Goal: Transaction & Acquisition: Purchase product/service

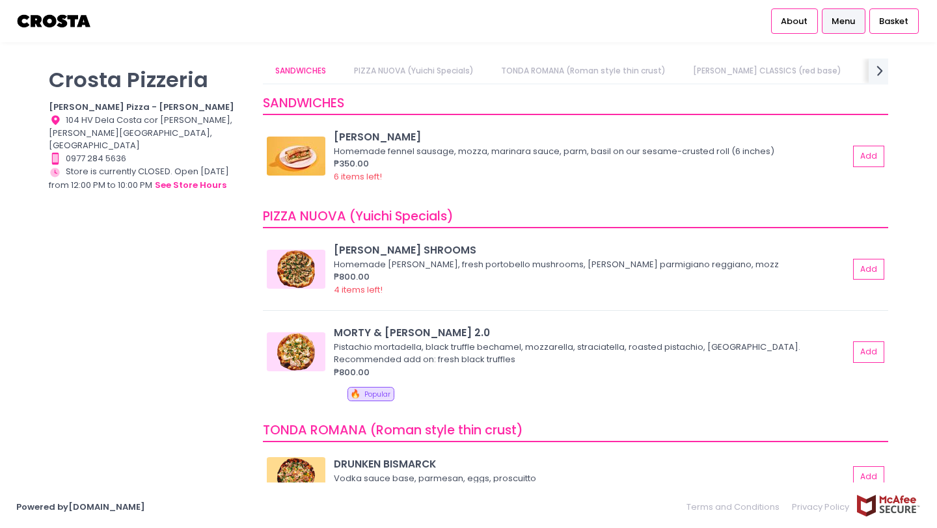
click at [422, 73] on link "PIZZA NUOVA (Yuichi Specials)" at bounding box center [413, 71] width 145 height 25
click at [79, 34] on div at bounding box center [54, 21] width 76 height 42
click at [75, 25] on img at bounding box center [54, 21] width 76 height 23
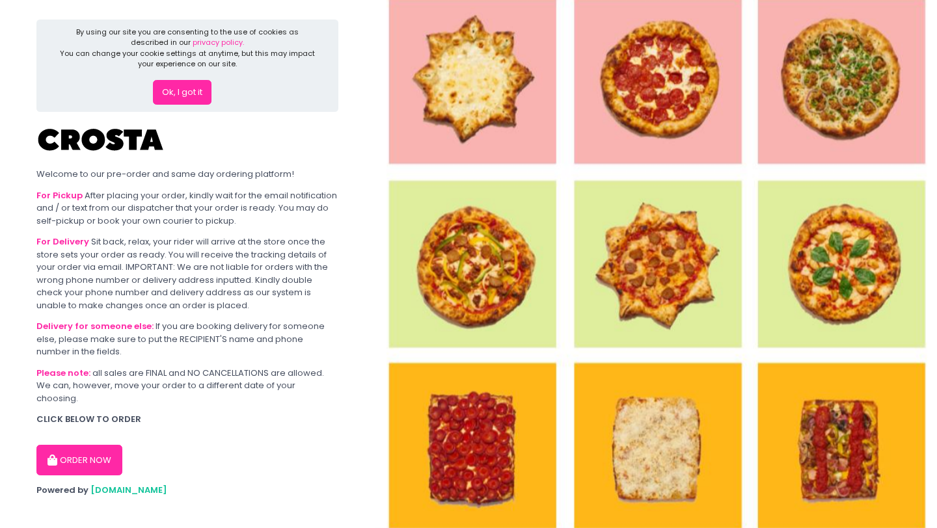
click at [192, 94] on button "Ok, I got it" at bounding box center [182, 92] width 59 height 25
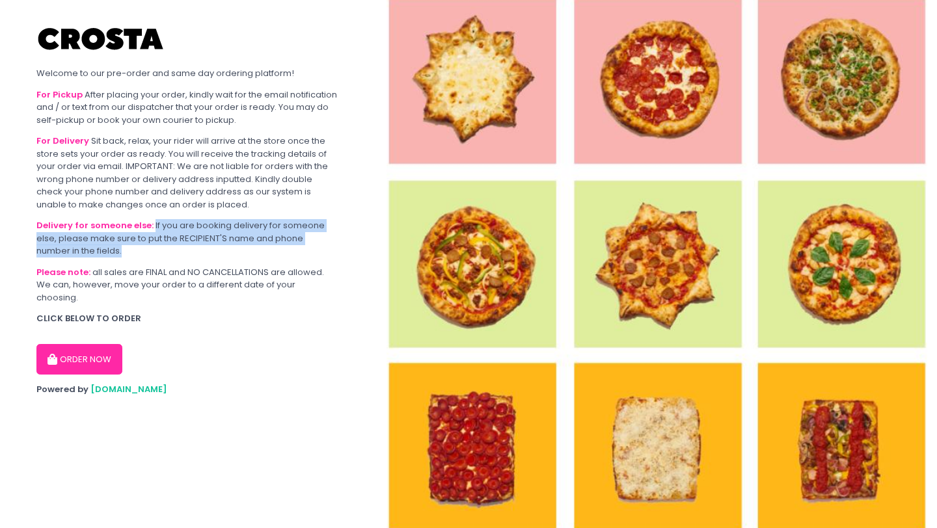
drag, startPoint x: 150, startPoint y: 225, endPoint x: 173, endPoint y: 252, distance: 35.1
click at [175, 253] on div "Delivery for someone else: If you are booking delivery for someone else, please…" at bounding box center [187, 238] width 302 height 38
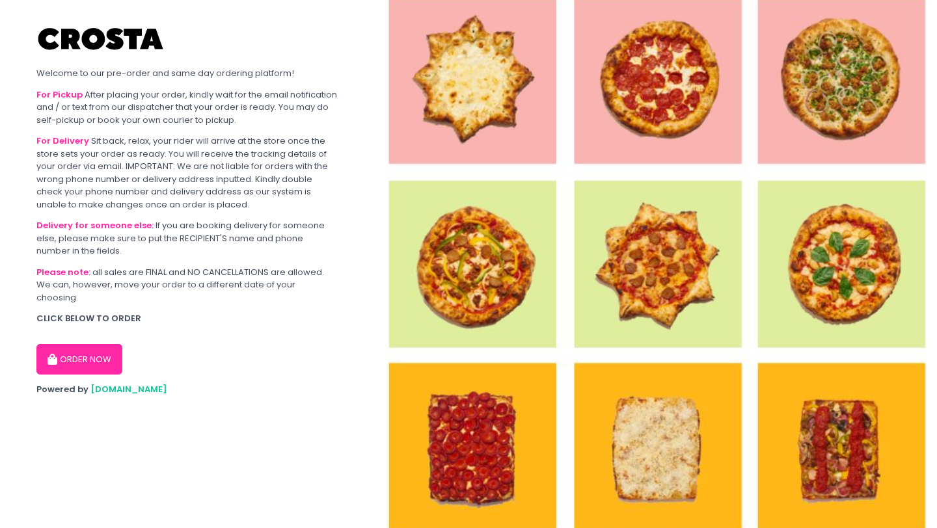
click at [173, 272] on div "Please note: all sales are FINAL and NO CANCELLATIONS are allowed. We can, howe…" at bounding box center [187, 285] width 302 height 38
